Goal: Information Seeking & Learning: Learn about a topic

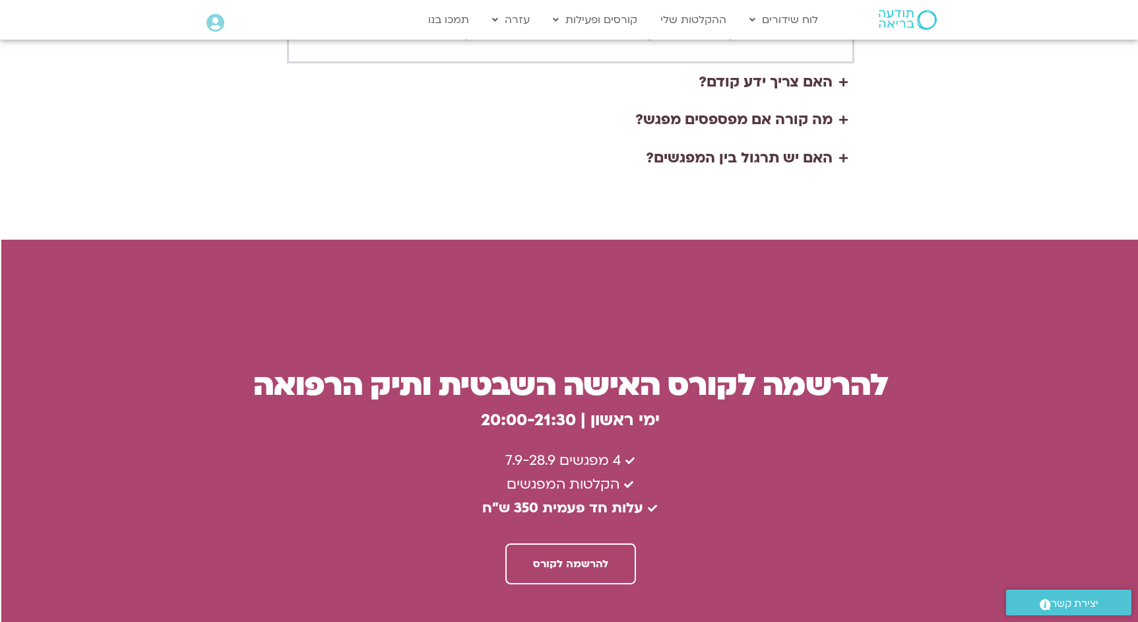
scroll to position [3393, -1]
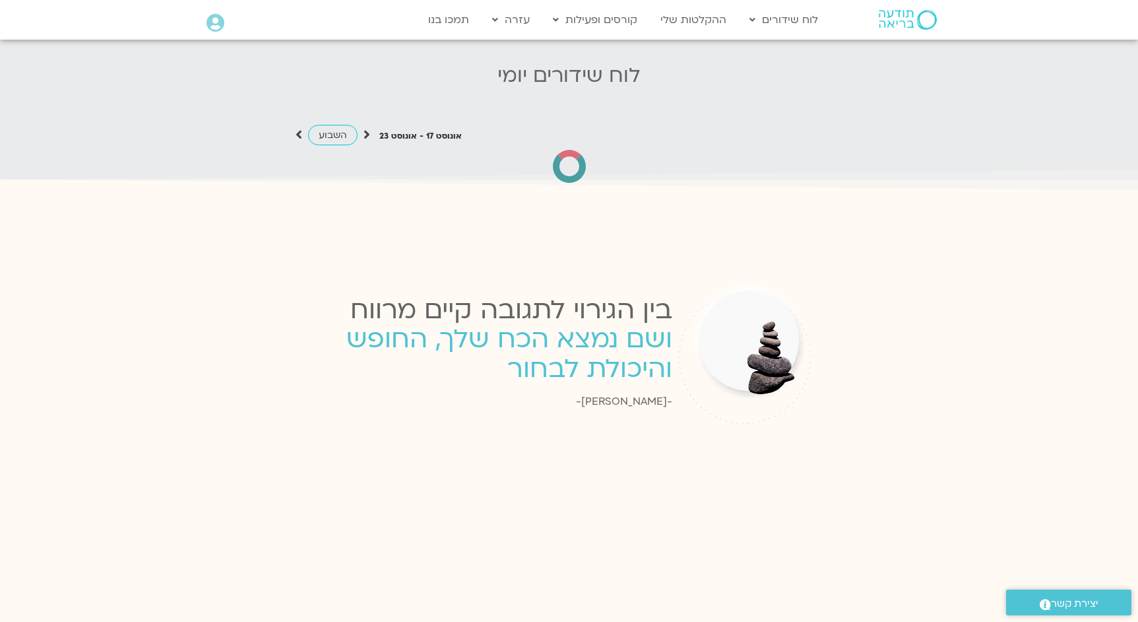
scroll to position [1347, 0]
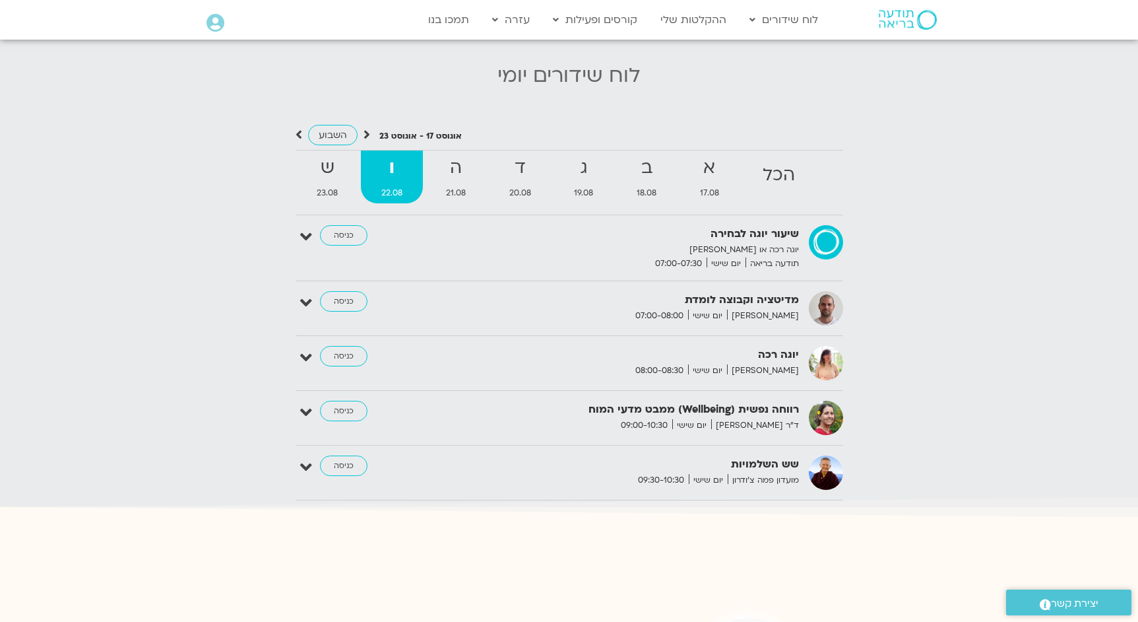
click at [217, 25] on icon at bounding box center [216, 23] width 18 height 18
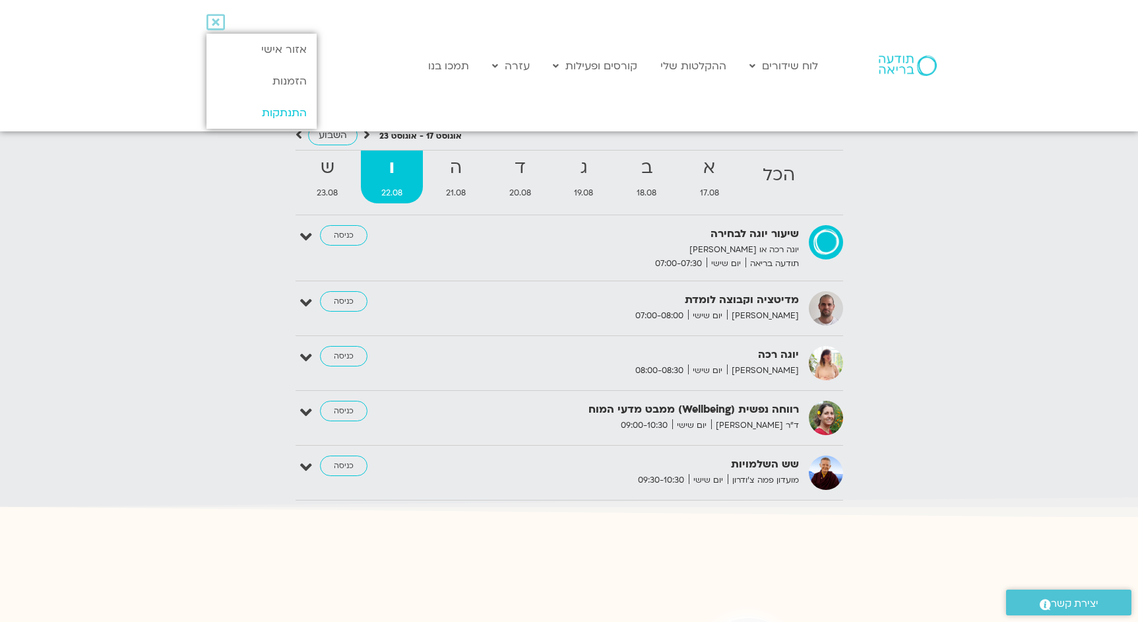
click at [267, 110] on link "התנתקות" at bounding box center [262, 113] width 110 height 32
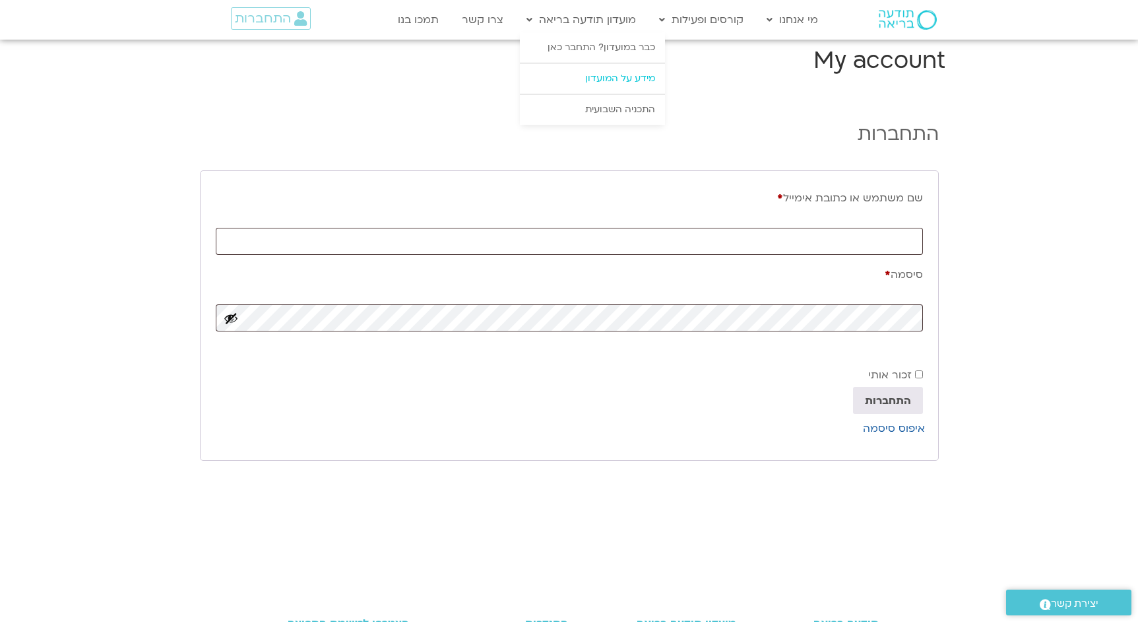
click at [601, 84] on link "מידע על המועדון" at bounding box center [592, 78] width 145 height 30
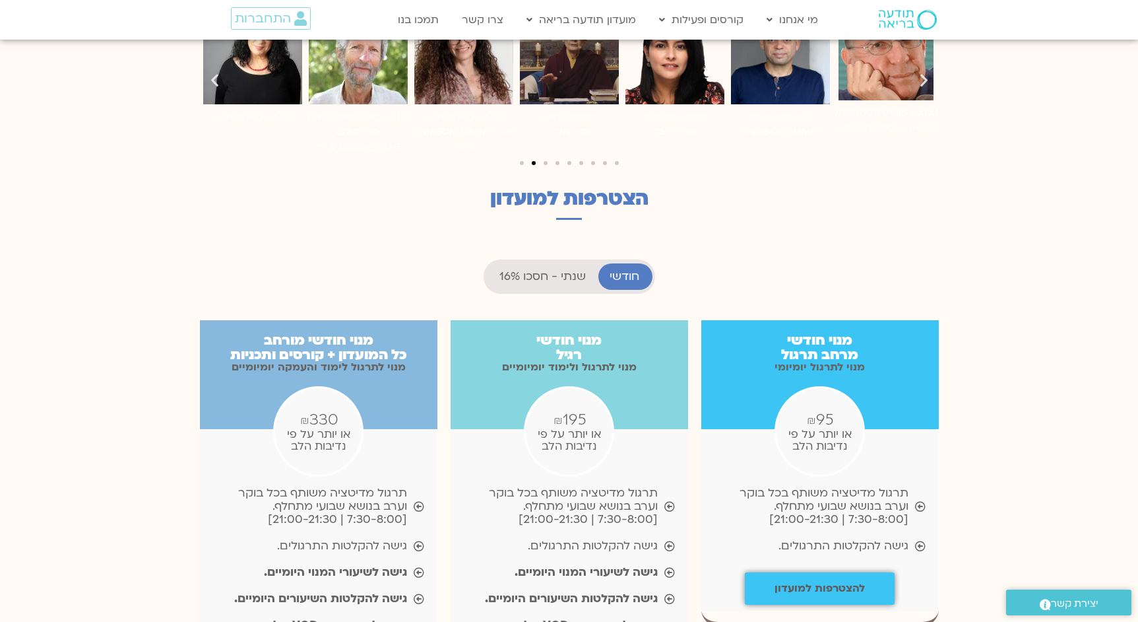
scroll to position [1122, 0]
click at [536, 269] on span "שנתי - חסכו 16%" at bounding box center [542, 275] width 86 height 13
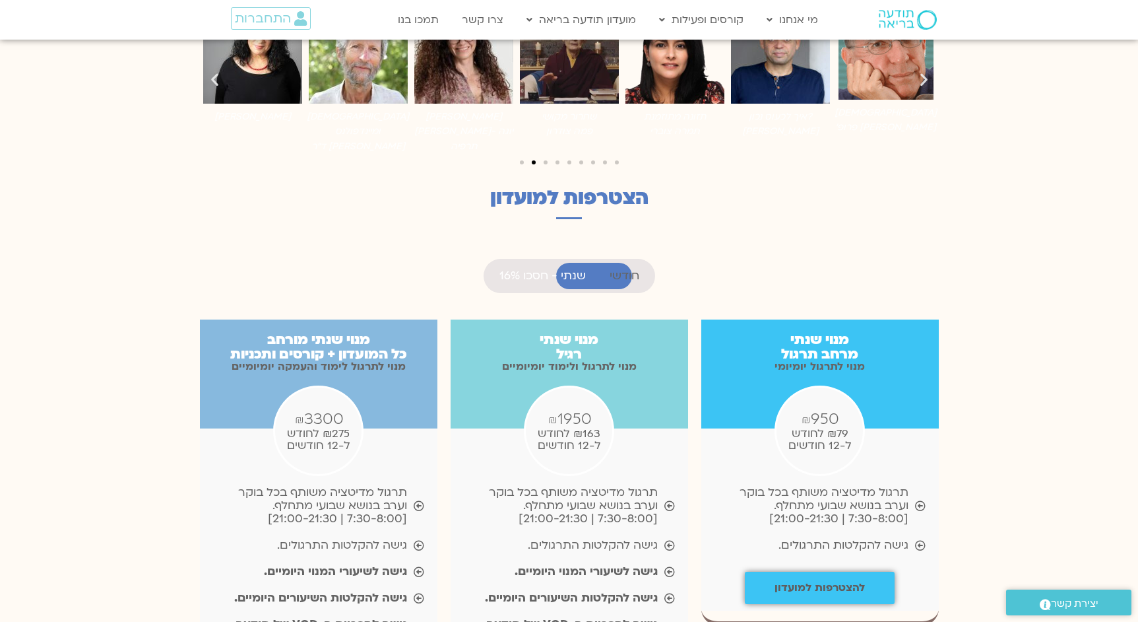
scroll to position [661, 0]
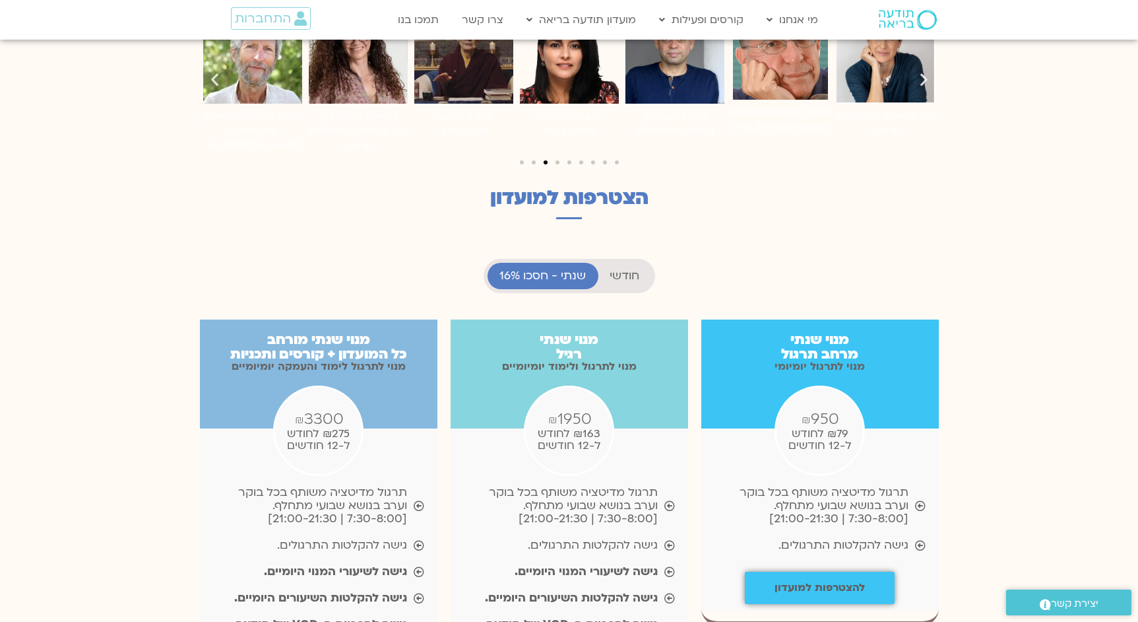
click at [621, 269] on span "חודשי" at bounding box center [625, 275] width 30 height 13
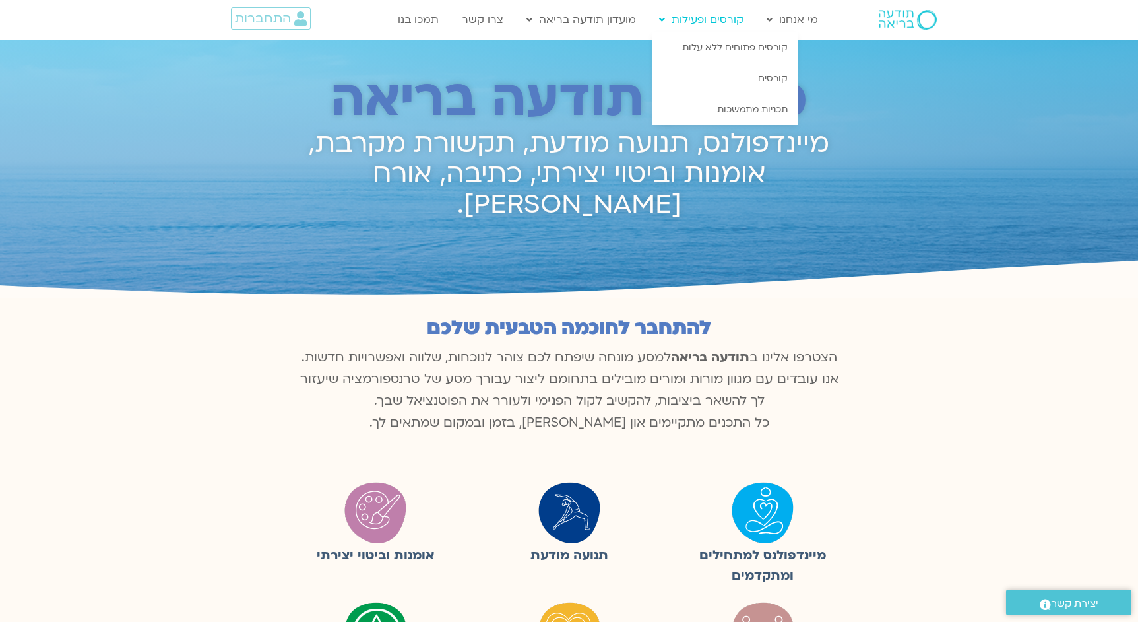
scroll to position [0, 0]
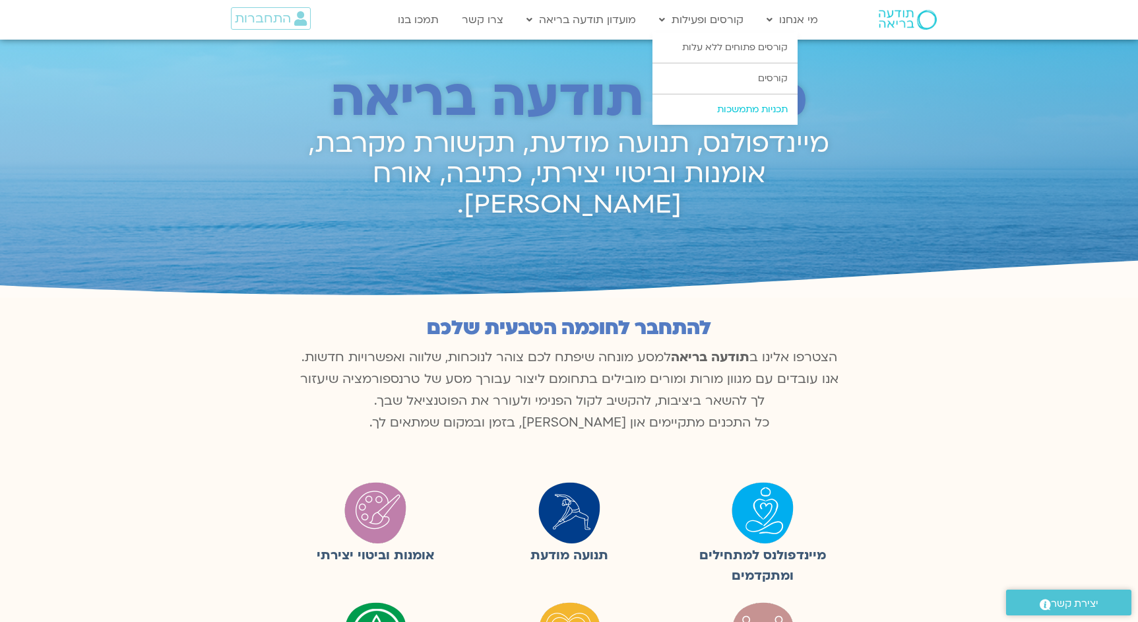
click at [732, 109] on link "תכניות מתמשכות" at bounding box center [725, 109] width 145 height 30
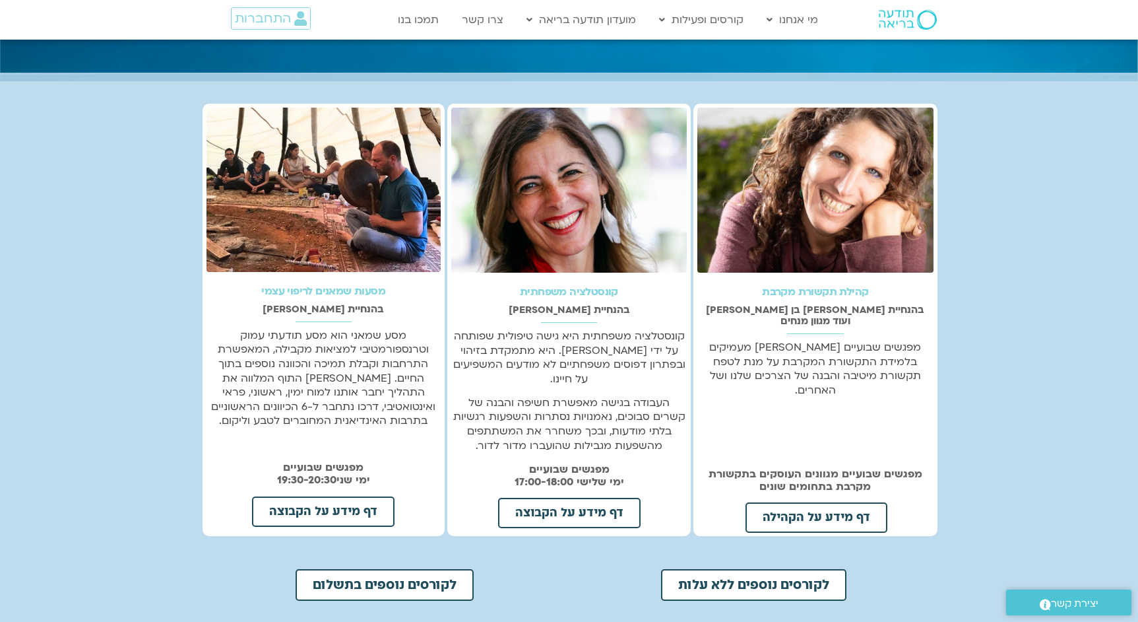
scroll to position [239, 0]
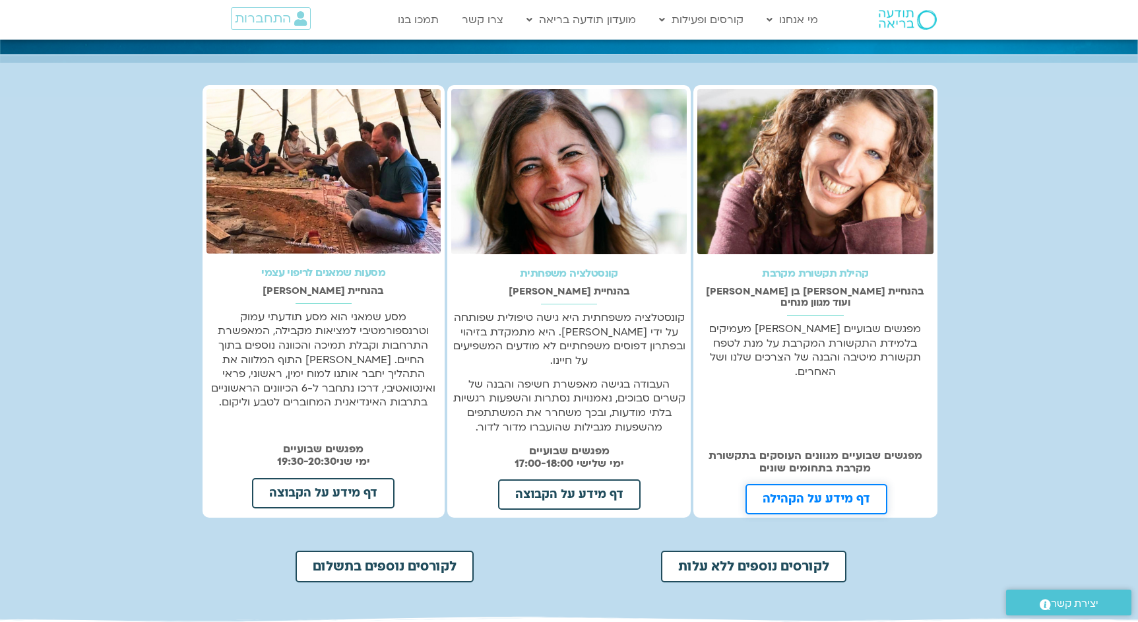
click at [842, 493] on span "דף מידע על הקהילה" at bounding box center [817, 499] width 108 height 12
